Goal: Task Accomplishment & Management: Manage account settings

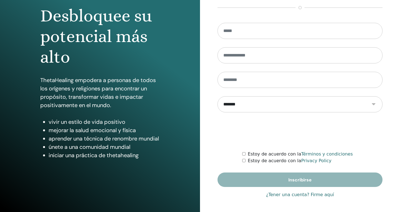
scroll to position [55, 0]
click at [298, 194] on link "¿Tener una cuenta? Firme aquí" at bounding box center [300, 194] width 68 height 7
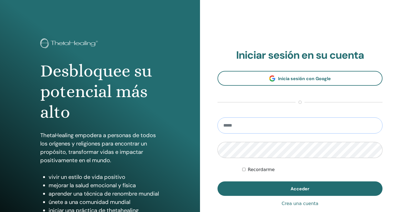
click at [277, 131] on input "email" at bounding box center [299, 125] width 165 height 16
type input "**********"
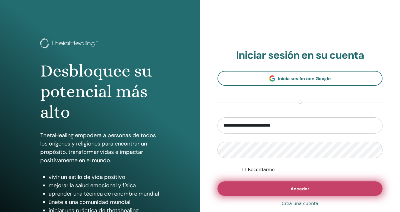
click at [284, 182] on button "Acceder" at bounding box center [299, 188] width 165 height 14
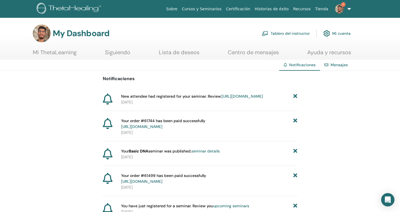
click at [222, 99] on link "https://member.thetahealing.com/instructor/seminar/376181/attendees" at bounding box center [242, 96] width 41 height 5
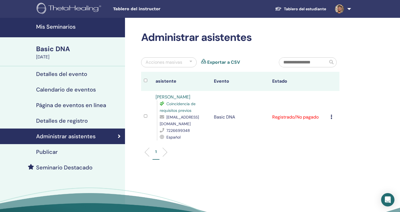
click at [331, 119] on icon at bounding box center [331, 116] width 2 height 4
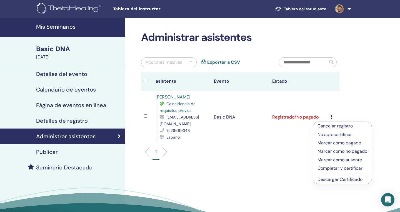
click at [267, 165] on div "1" at bounding box center [240, 154] width 207 height 22
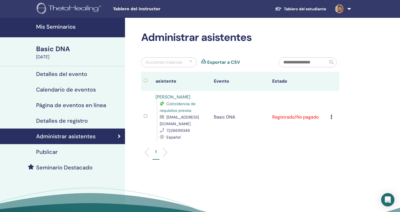
click at [199, 126] on span "[EMAIL_ADDRESS][DOMAIN_NAME]" at bounding box center [179, 120] width 39 height 12
click at [213, 132] on td "Basic DNA" at bounding box center [240, 117] width 58 height 52
drag, startPoint x: 206, startPoint y: 131, endPoint x: 166, endPoint y: 124, distance: 40.2
click at [166, 124] on div "[EMAIL_ADDRESS][DOMAIN_NAME]" at bounding box center [184, 120] width 49 height 13
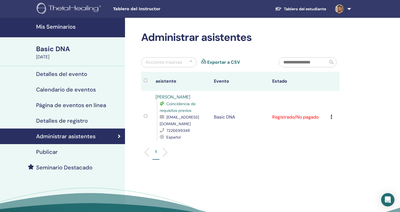
click at [214, 157] on ul "1" at bounding box center [240, 154] width 189 height 11
